Goal: Navigation & Orientation: Find specific page/section

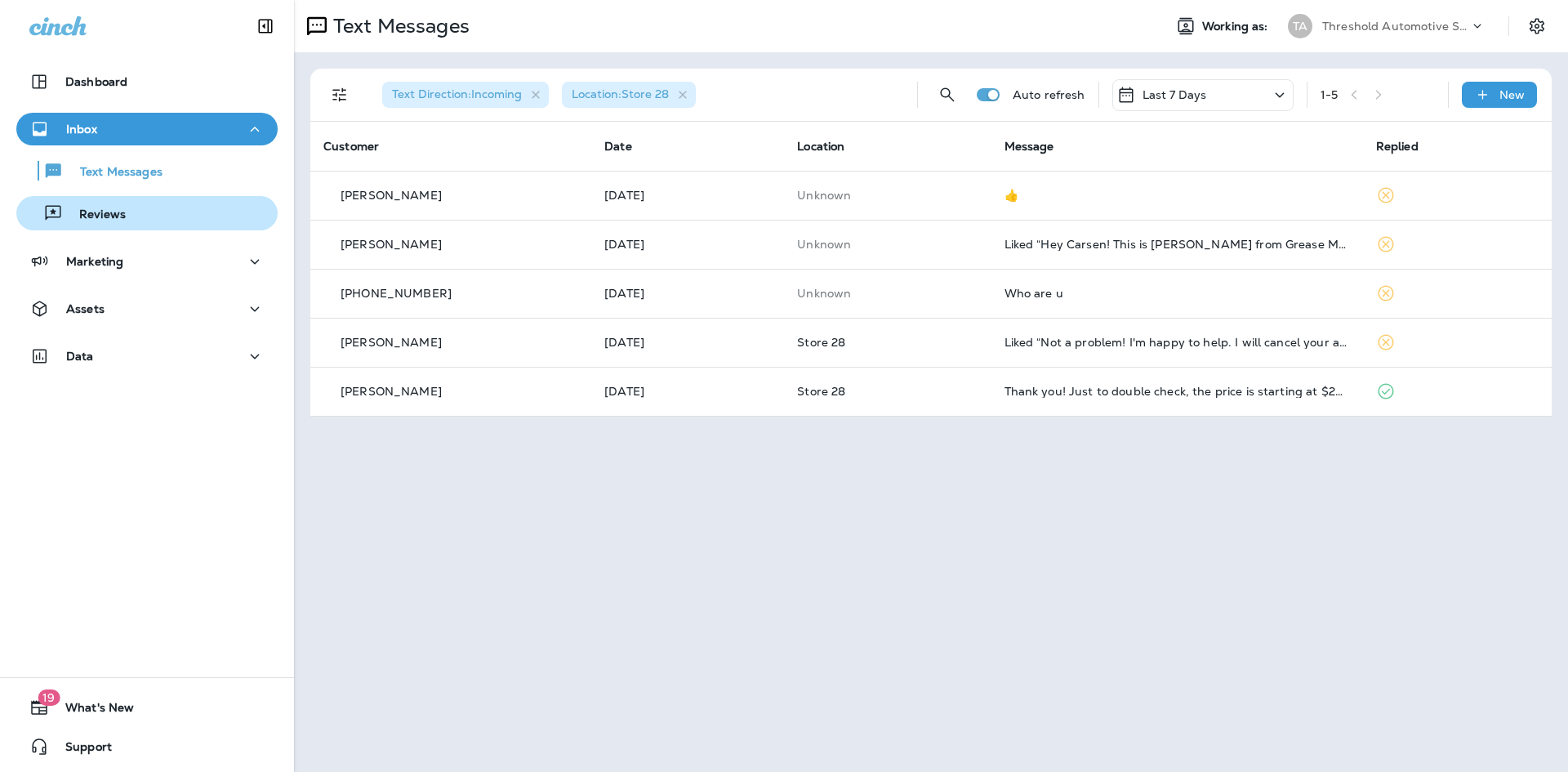
click at [123, 217] on p "Reviews" at bounding box center [94, 215] width 63 height 15
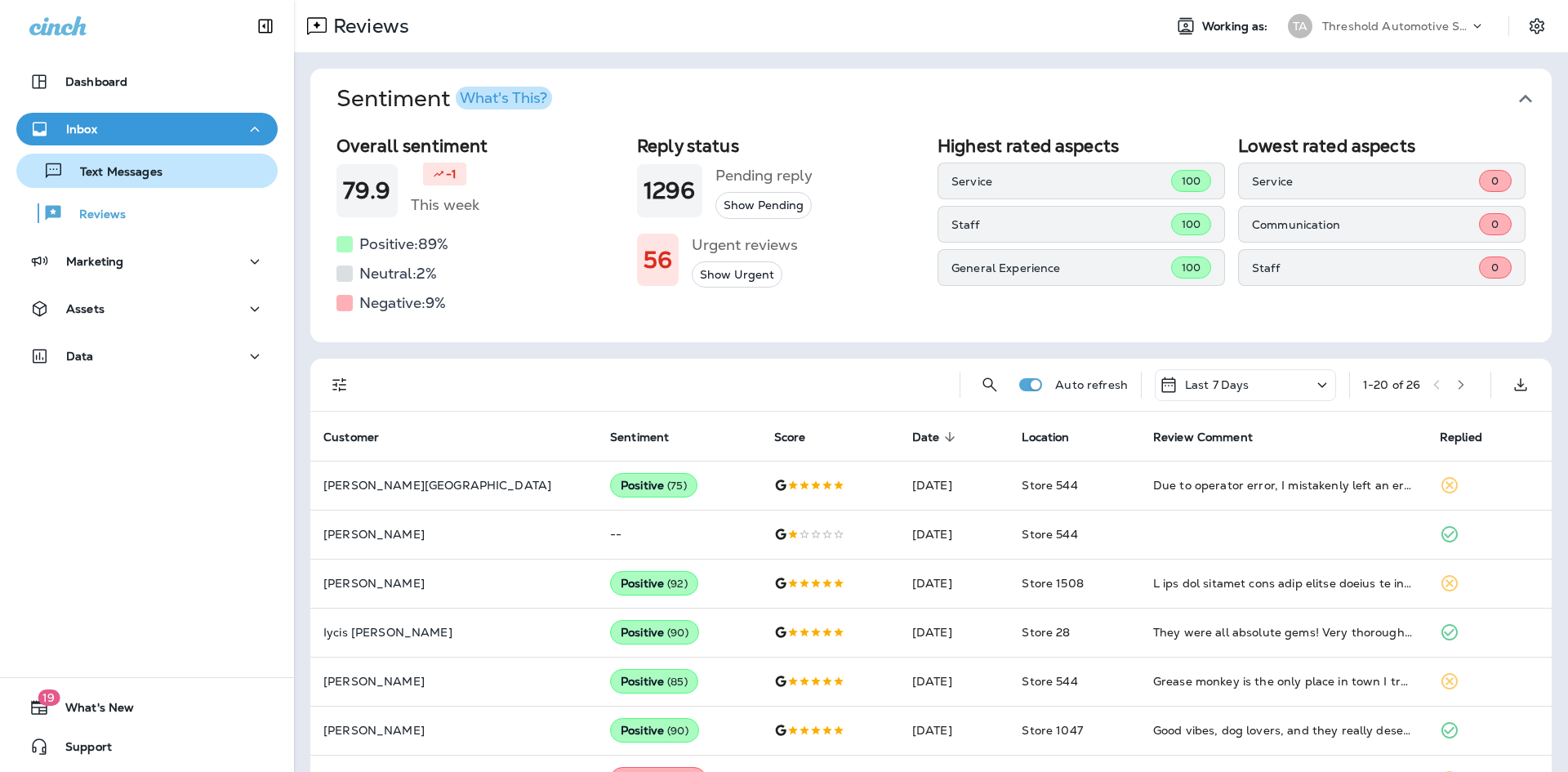
click at [195, 167] on div "Text Messages" at bounding box center [147, 170] width 248 height 24
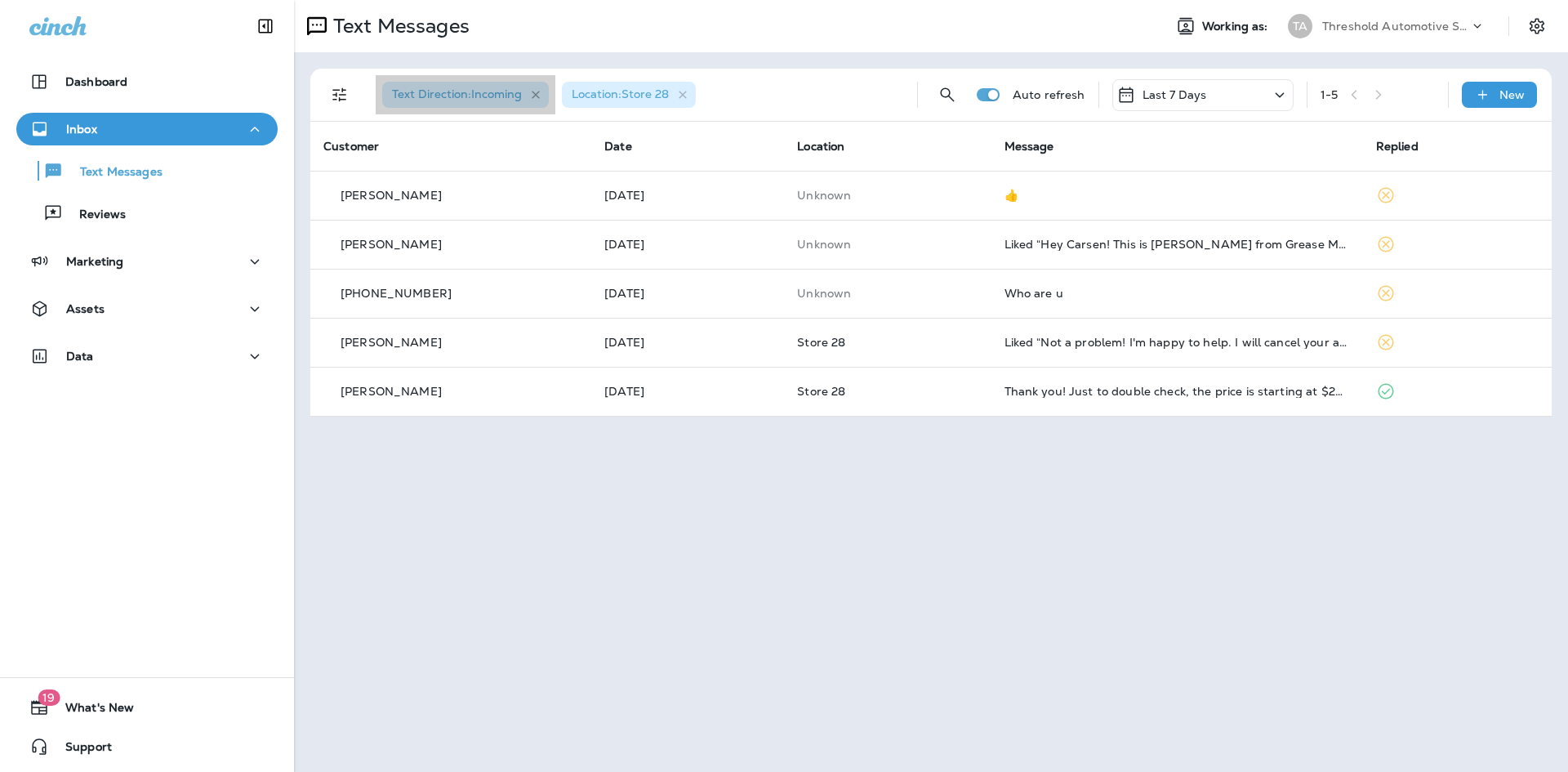
click at [536, 89] on icon "button" at bounding box center [536, 96] width 14 height 14
